Goal: Information Seeking & Learning: Learn about a topic

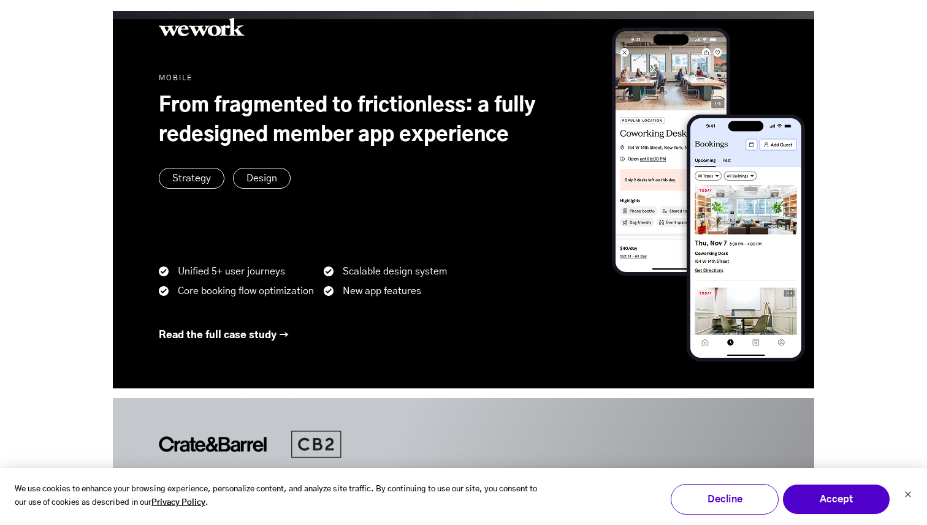
scroll to position [913, 0]
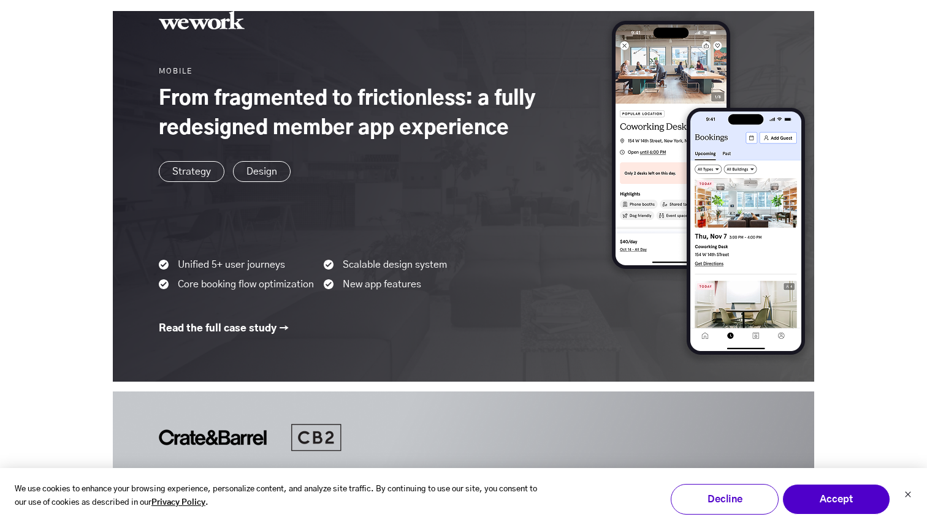
click at [458, 58] on link at bounding box center [463, 173] width 701 height 418
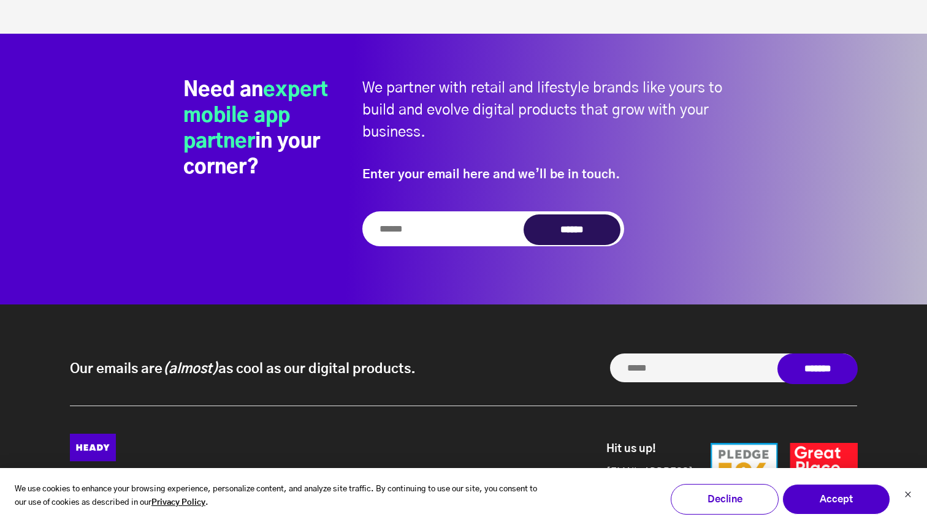
scroll to position [4791, 0]
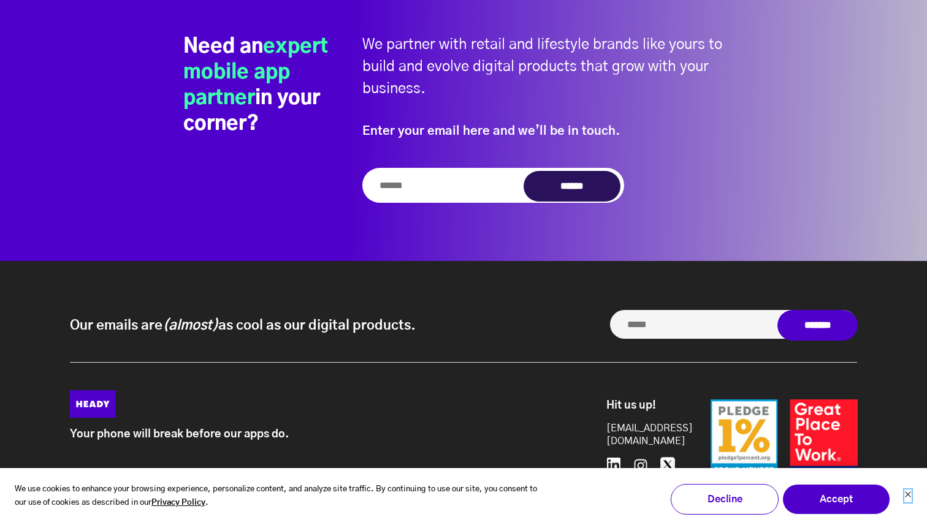
click at [908, 492] on icon "Dismiss cookie banner" at bounding box center [907, 494] width 7 height 7
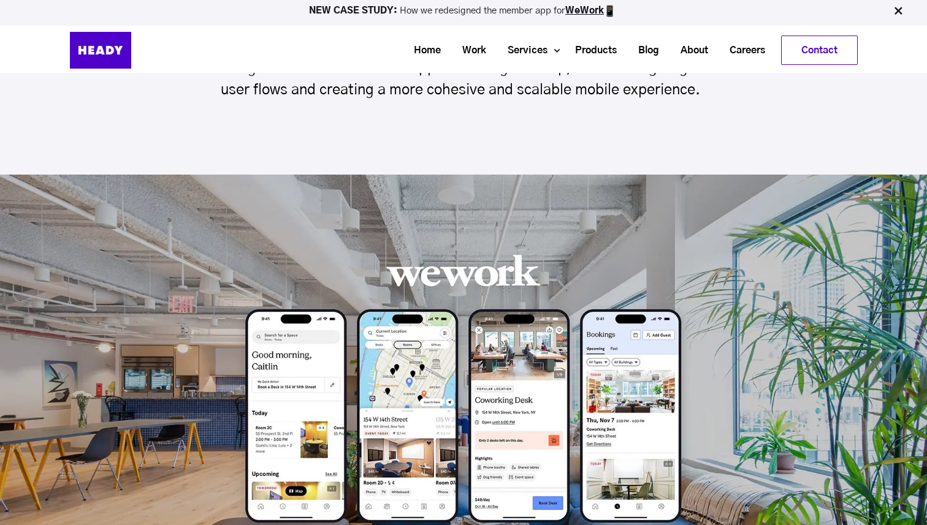
scroll to position [0, 0]
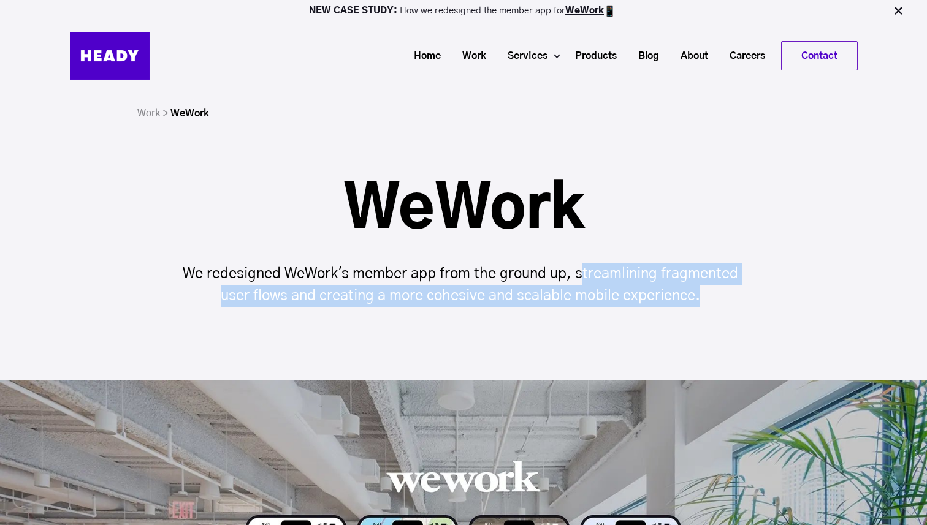
drag, startPoint x: 585, startPoint y: 265, endPoint x: 629, endPoint y: 306, distance: 60.7
click at [630, 307] on div "WeWork We redesigned WeWork's member app from the ground up, streamlining fragm…" at bounding box center [463, 281] width 927 height 200
click at [629, 306] on p "We redesigned WeWork's member app from the ground up, streamlining fragmented u…" at bounding box center [463, 285] width 583 height 44
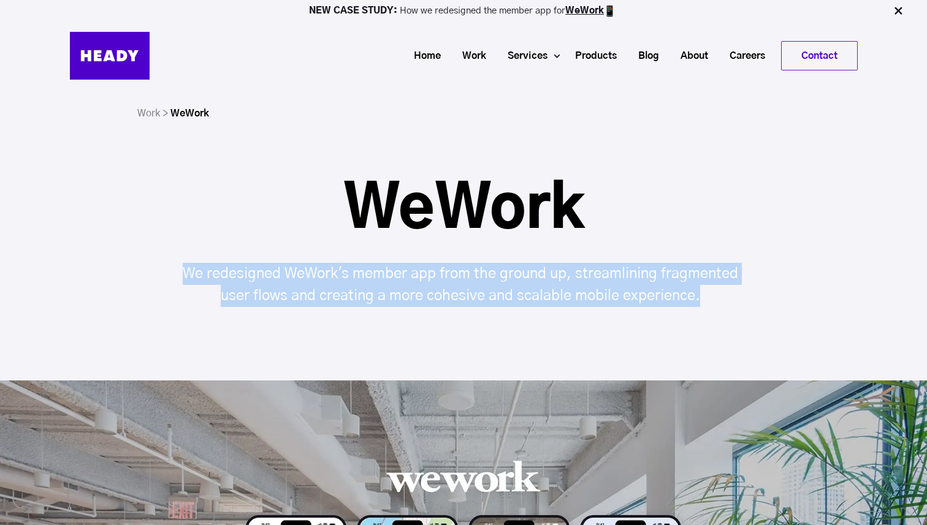
drag, startPoint x: 182, startPoint y: 265, endPoint x: 823, endPoint y: 288, distance: 641.5
click at [823, 288] on div "We redesigned WeWork's member app from the ground up, streamlining fragmented u…" at bounding box center [463, 285] width 927 height 44
copy p "We redesigned WeWork's member app from the ground up, streamlining fragmented u…"
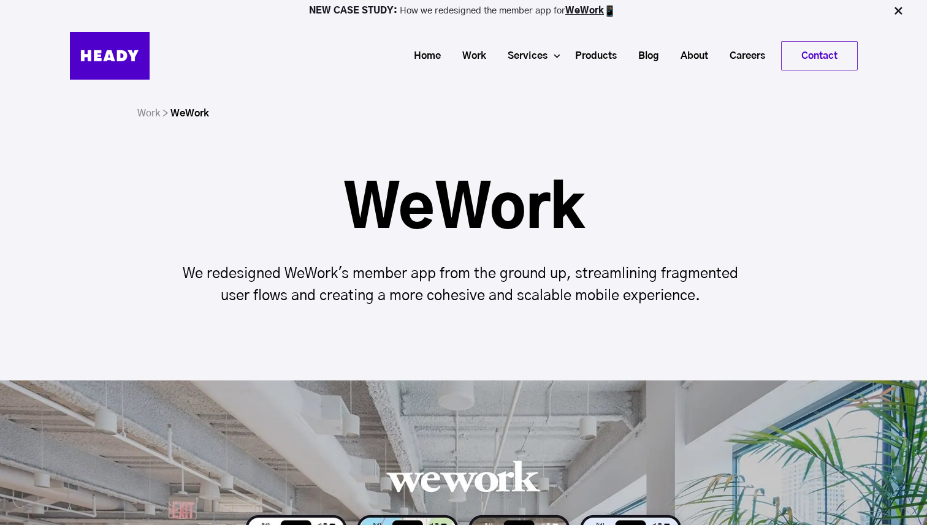
click at [871, 190] on div "WeWork We redesigned WeWork's member app from the ground up, streamlining fragm…" at bounding box center [463, 244] width 927 height 126
